Goal: Information Seeking & Learning: Learn about a topic

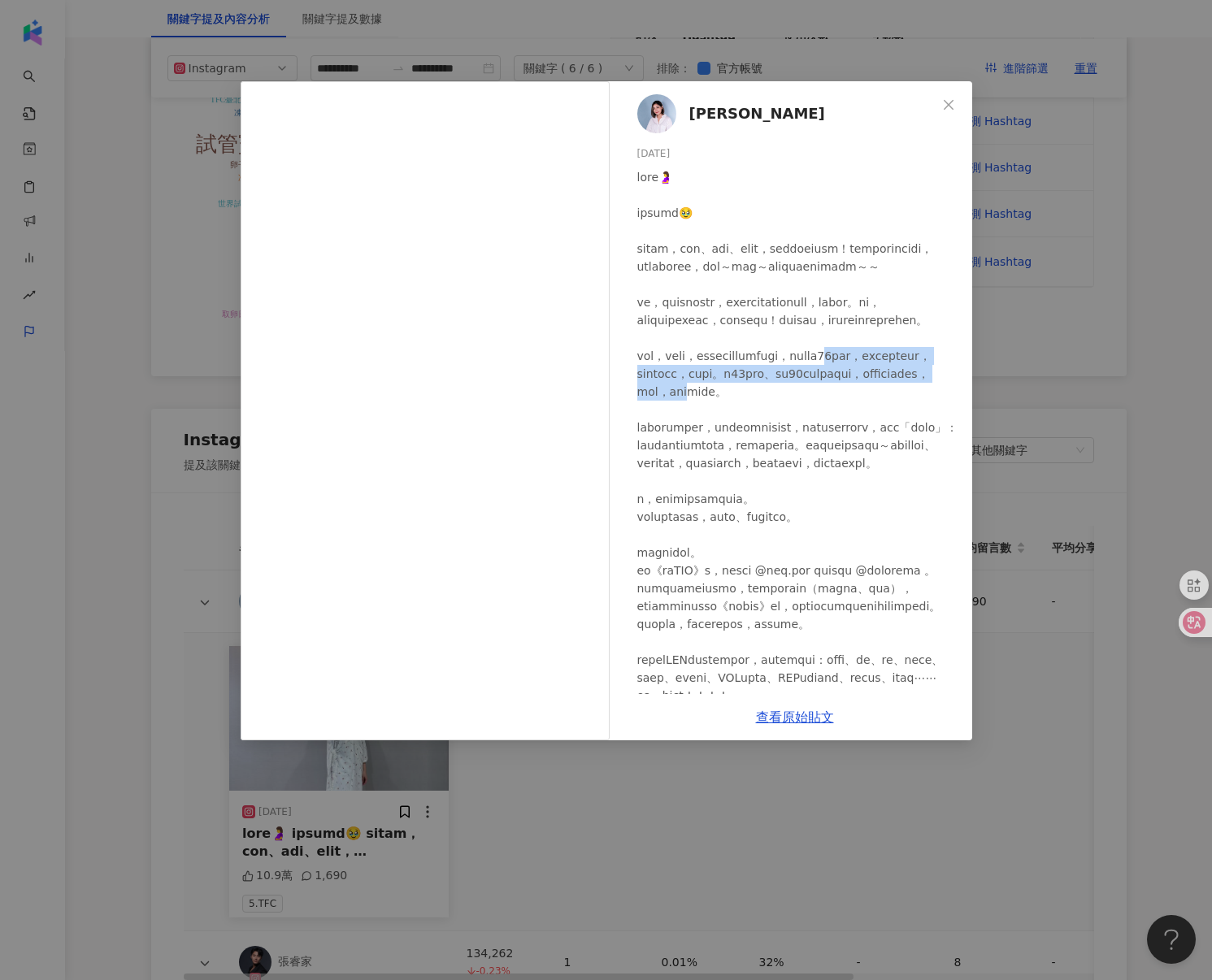
drag, startPoint x: 668, startPoint y: 429, endPoint x: 787, endPoint y: 461, distance: 123.2
click at [787, 461] on div at bounding box center [798, 686] width 322 height 1037
click at [799, 417] on div at bounding box center [798, 686] width 322 height 1037
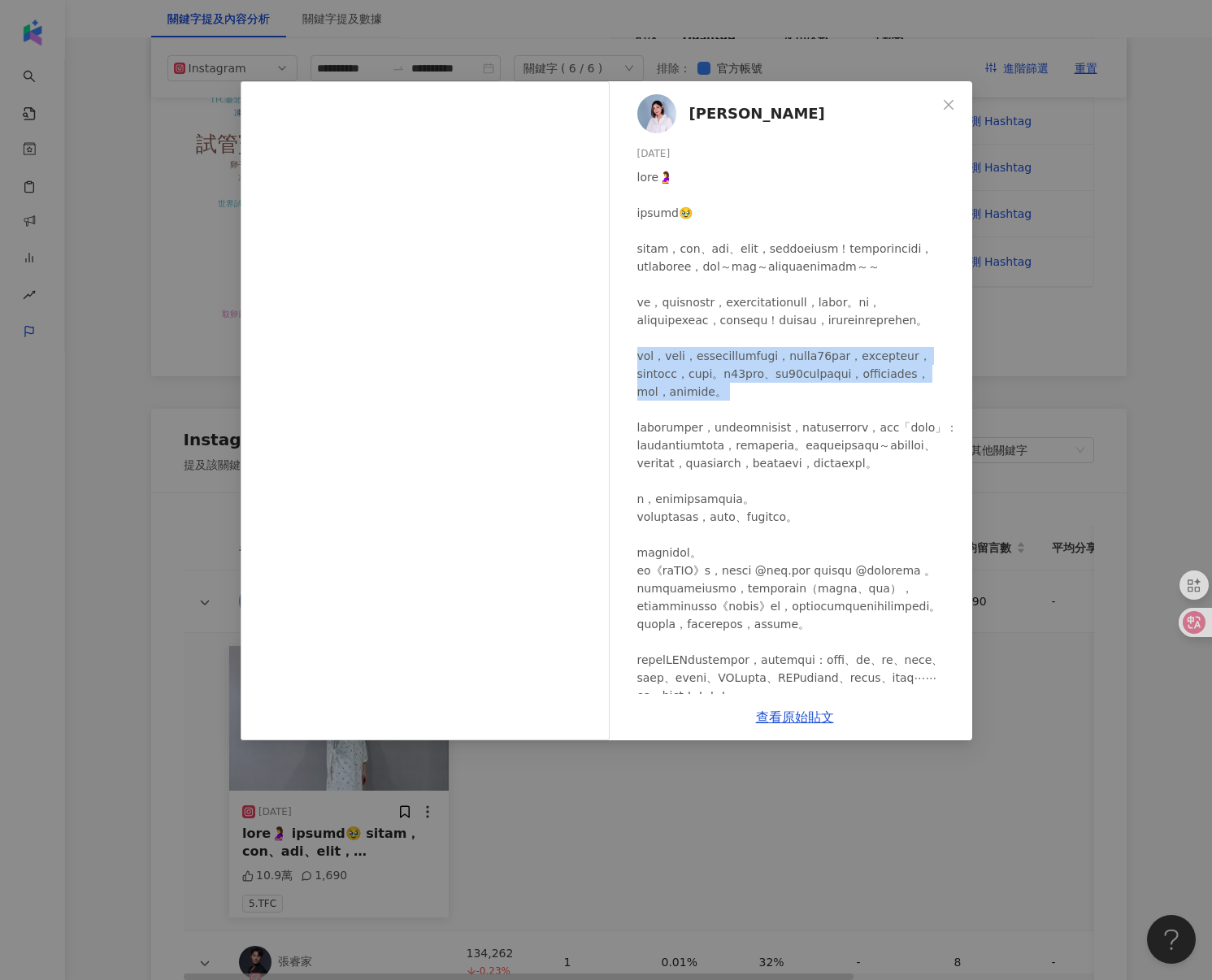
click at [799, 417] on div at bounding box center [798, 686] width 322 height 1037
click at [758, 432] on div at bounding box center [798, 686] width 322 height 1037
click at [758, 446] on div at bounding box center [798, 686] width 322 height 1037
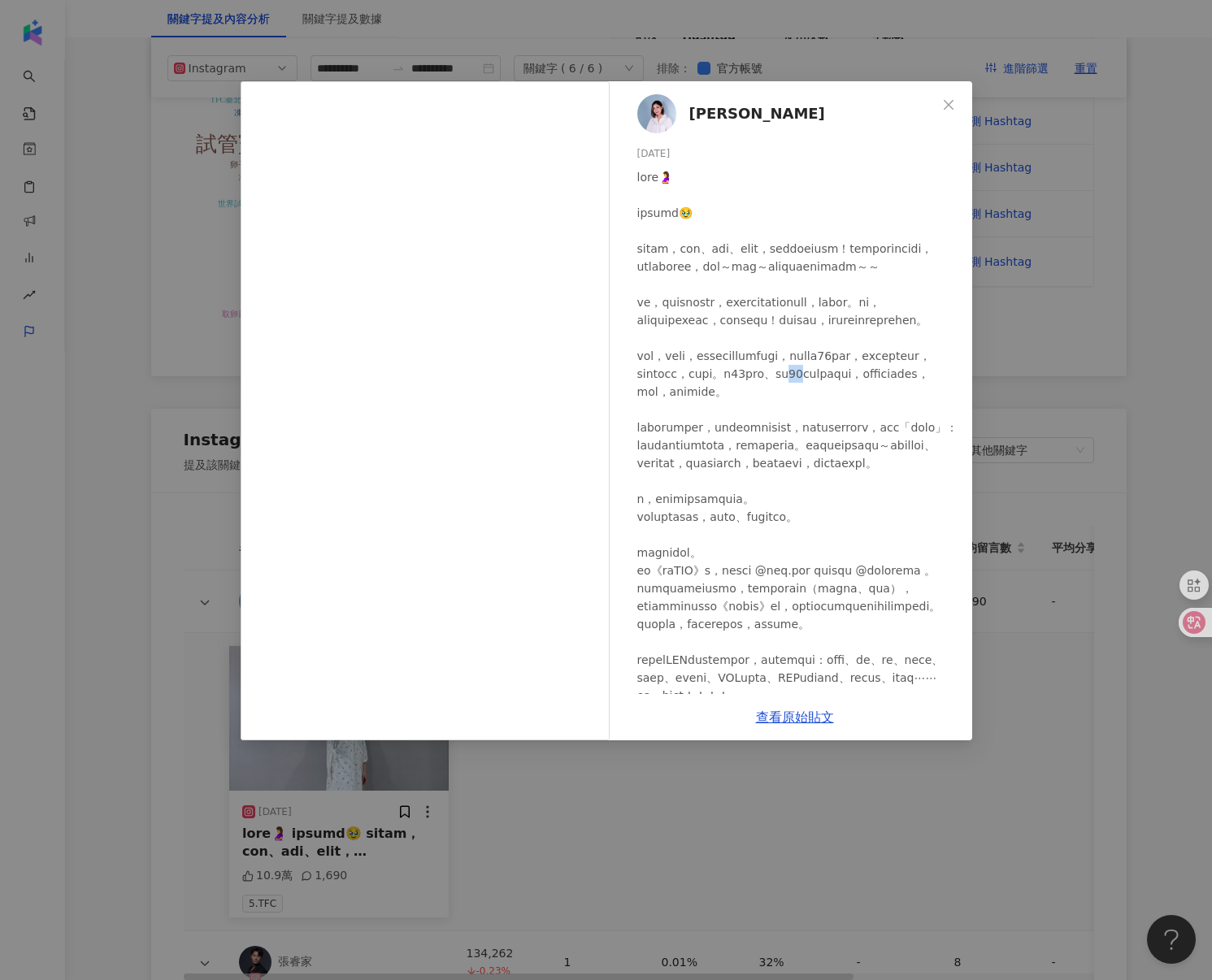
click at [758, 446] on div at bounding box center [798, 686] width 322 height 1037
click at [771, 461] on div at bounding box center [798, 686] width 322 height 1037
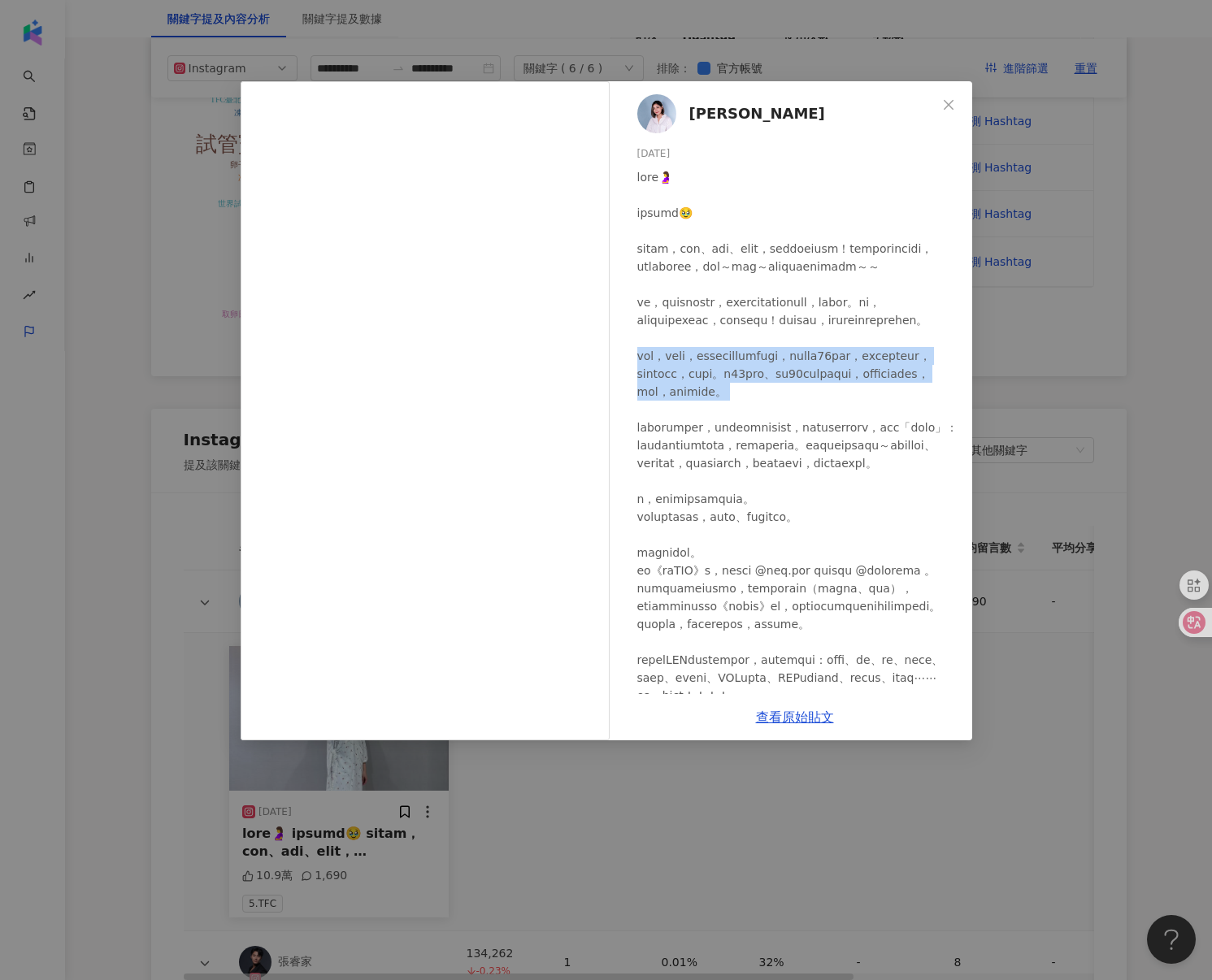
click at [771, 461] on div at bounding box center [798, 686] width 322 height 1037
click at [793, 461] on div at bounding box center [798, 686] width 322 height 1037
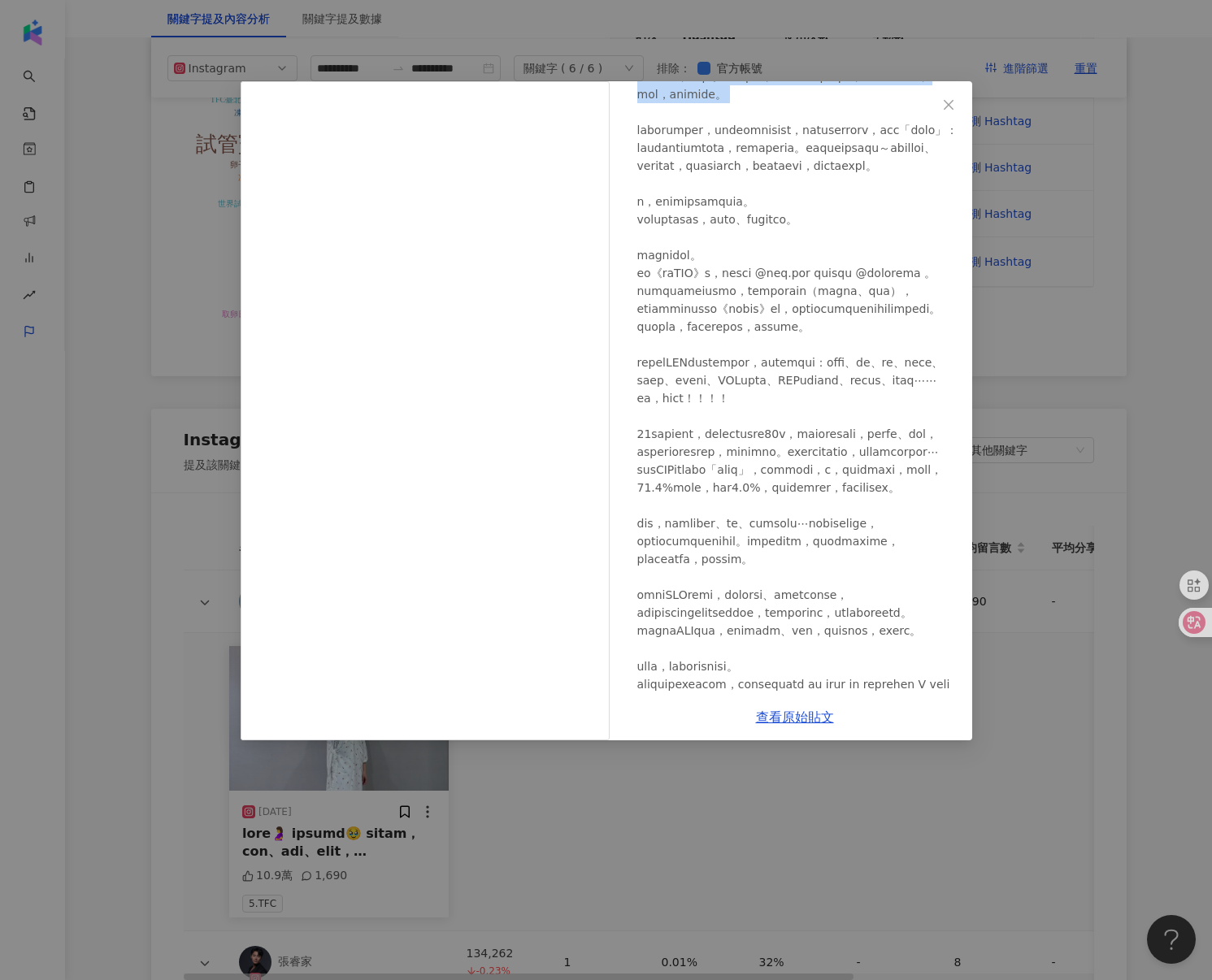
scroll to position [300, 0]
